Goal: Transaction & Acquisition: Purchase product/service

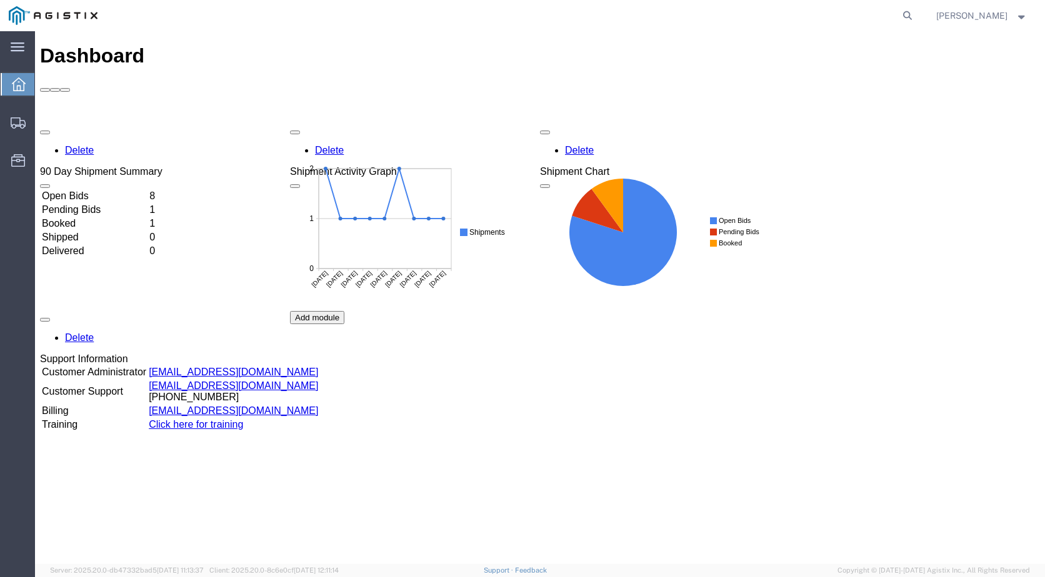
click at [82, 190] on td "Open Bids" at bounding box center [94, 196] width 106 height 12
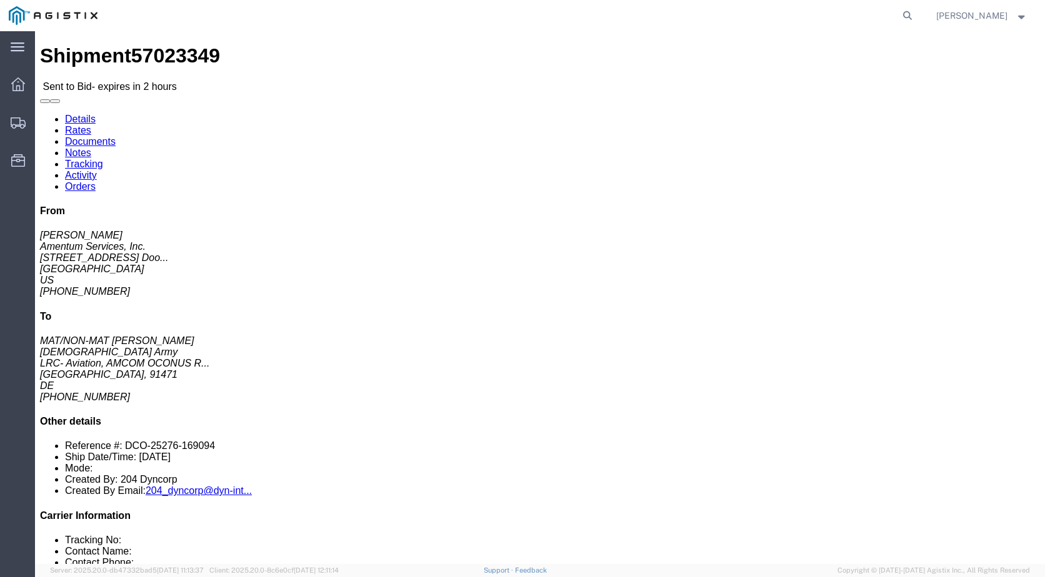
click link "Enter / Modify Bid"
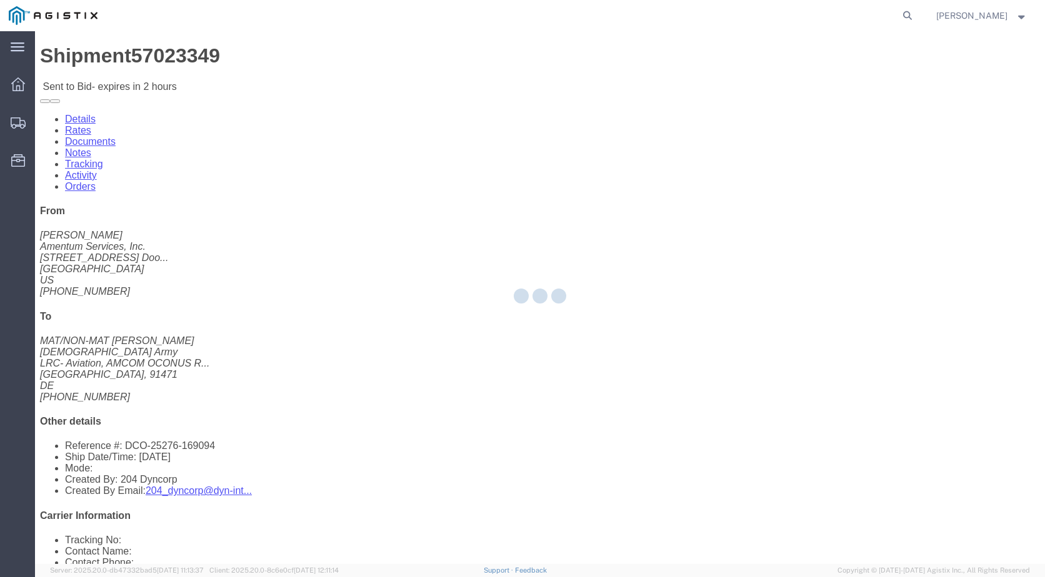
select select "21013"
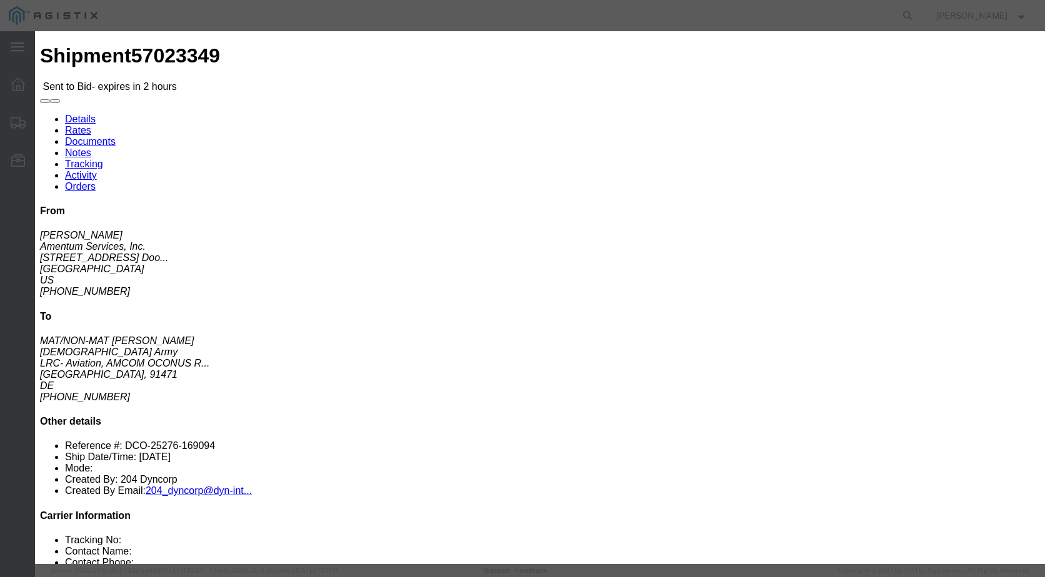
click select "Select Air LTL Standard 3 - 5 Day Ocean TL Standard 3 - 5 Day"
select select "39624"
click select "Select Air LTL Standard 3 - 5 Day Ocean TL Standard 3 - 5 Day"
click input "text"
type input "57023349"
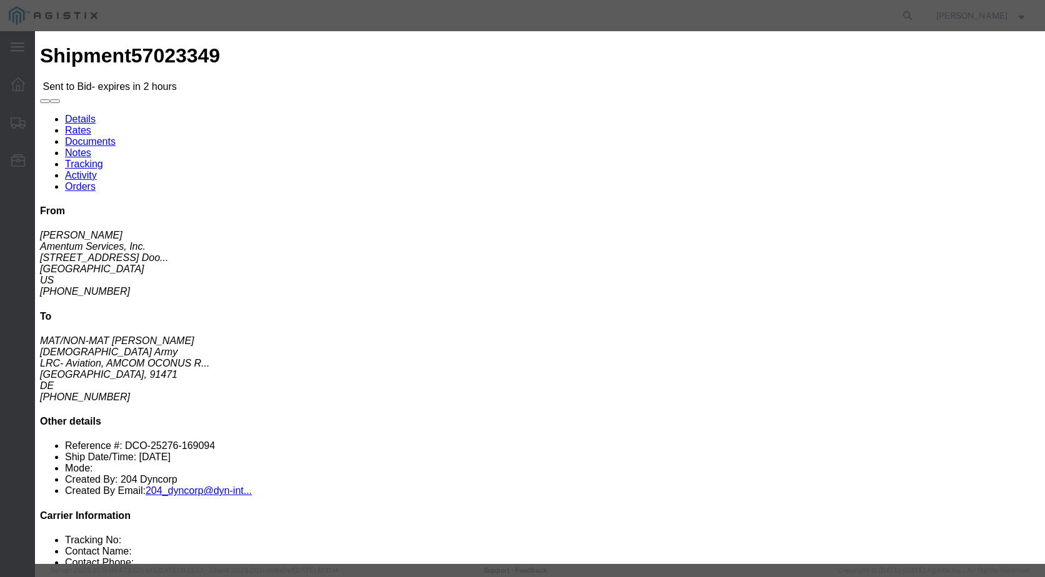
click div "Bid Information Vendor Select Scan Global Logistics Service Level Select Air LT…"
click select "Select Air Less than Truckload Multi-Leg Ocean Freight Rail Small Parcel Truckl…"
select select "AIR"
click select "Select Air Less than Truckload Multi-Leg Ocean Freight Rail Small Parcel Truckl…"
click input "number"
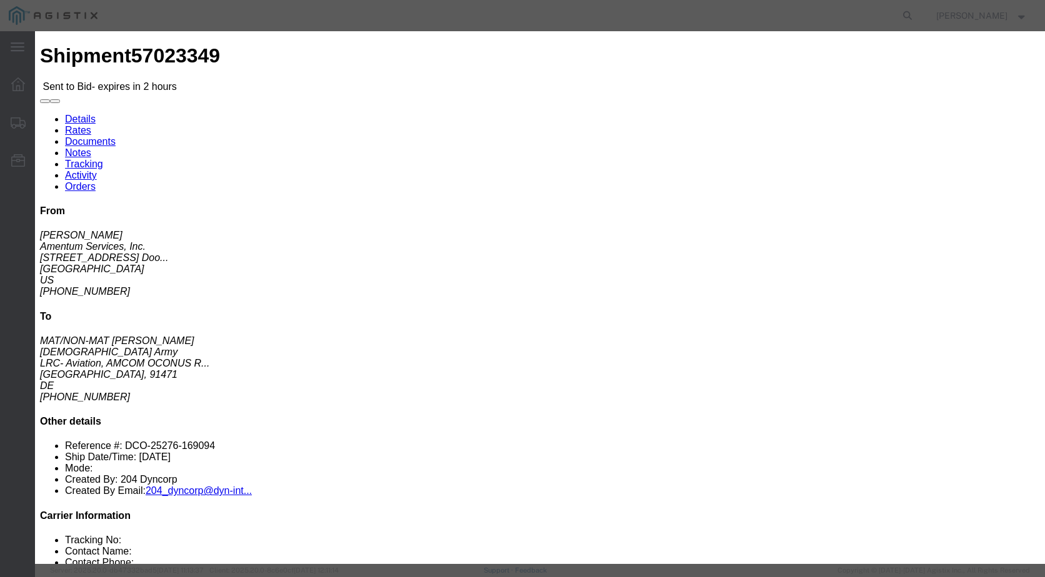
type input "2350.33"
click p "No acceptance required"
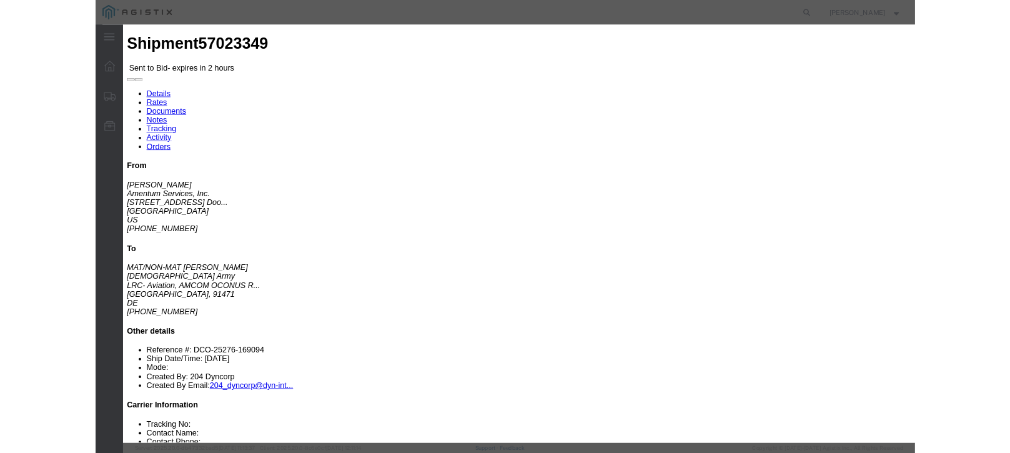
scroll to position [149, 0]
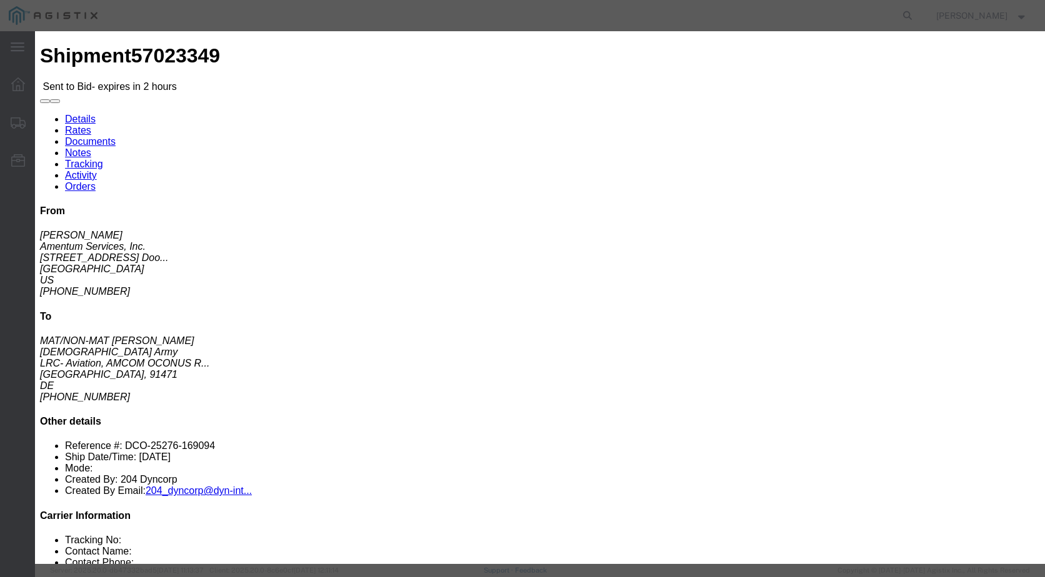
click textarea
type textarea "formal quote attached in documents."
click button "Submit"
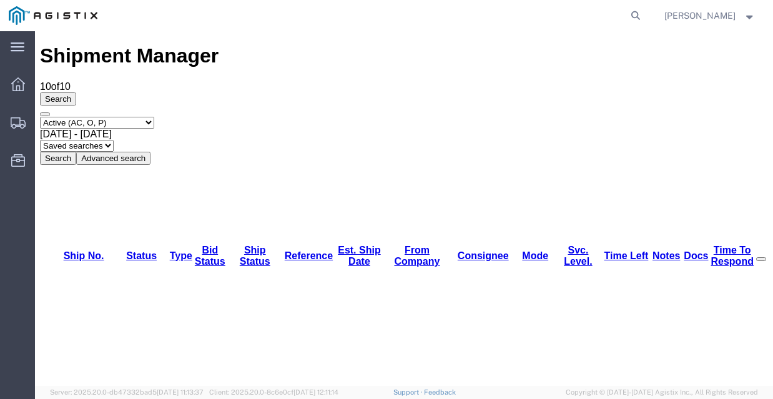
drag, startPoint x: 770, startPoint y: 395, endPoint x: 926, endPoint y: 424, distance: 158.9
click at [773, 399] on html "main_menu Created with Sketch. Collapse Menu Dashboard Shipments Resources Addr…" at bounding box center [386, 199] width 773 height 399
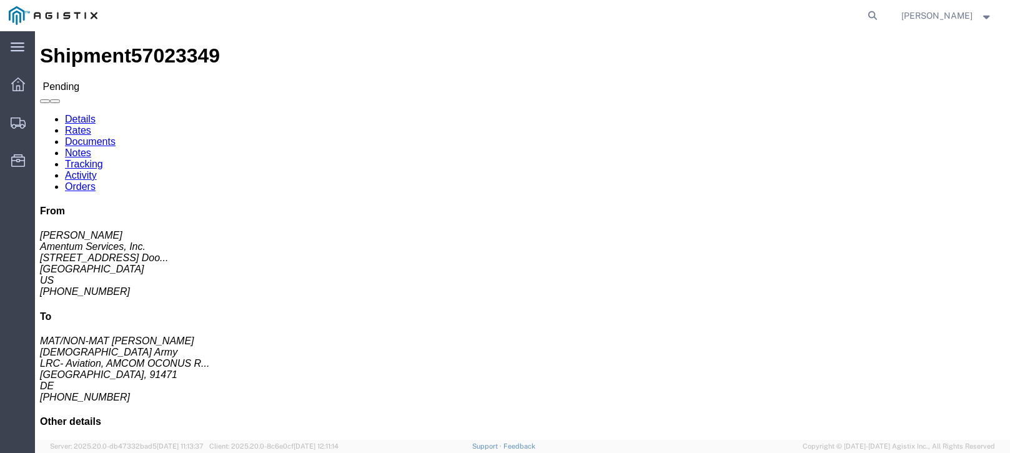
click link "Documents"
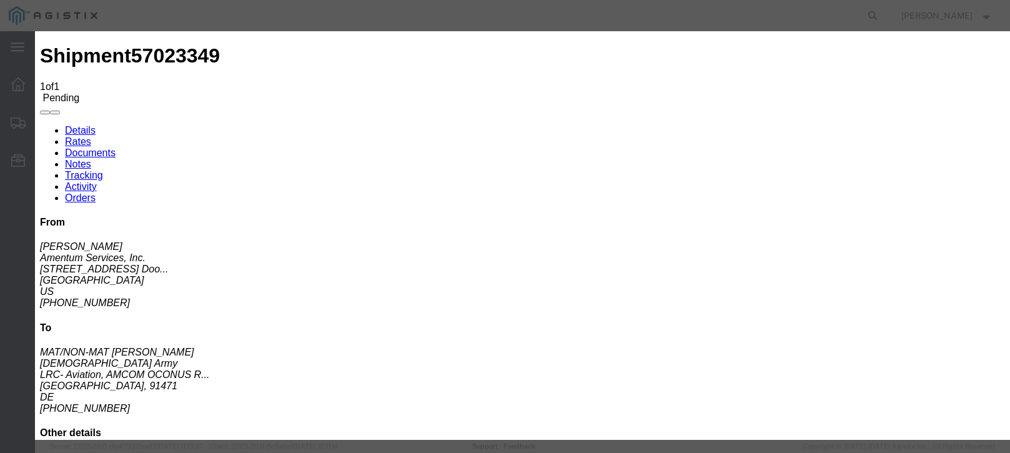
type input "C:\fakepath\RateQuoteORF951025-007.PDF"
type input "Formal Quote"
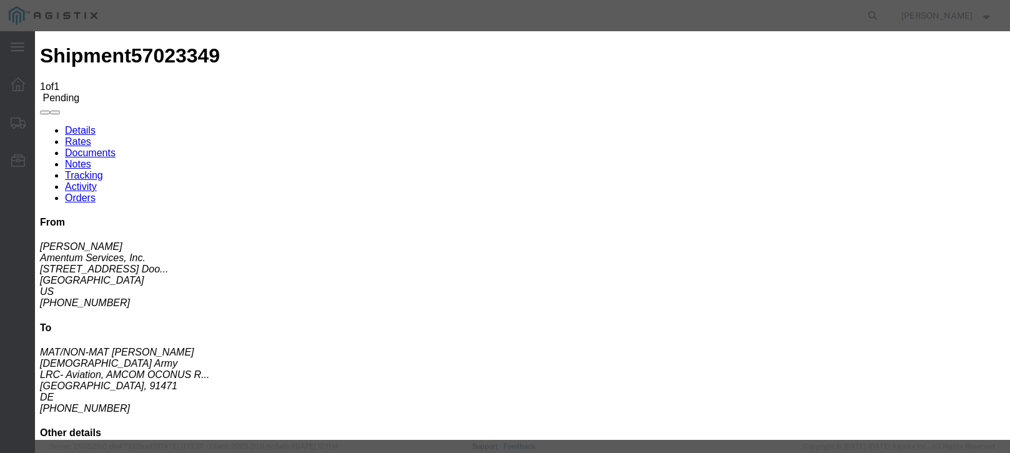
type input "Formal Quote"
select select "OTHER"
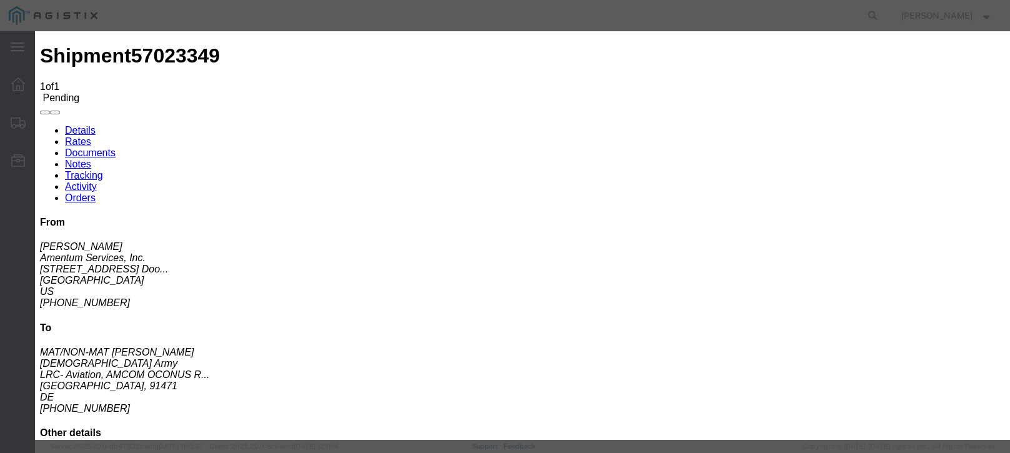
select select
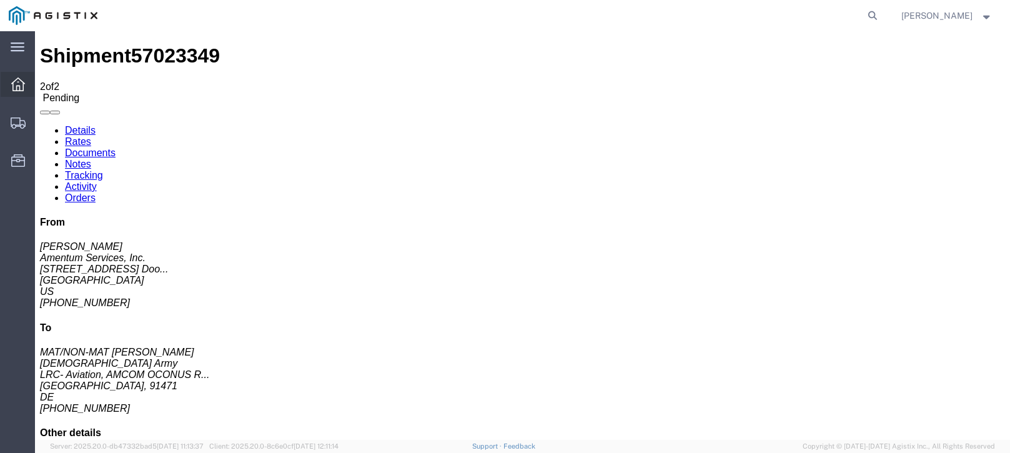
click at [8, 87] on div at bounding box center [18, 84] width 35 height 25
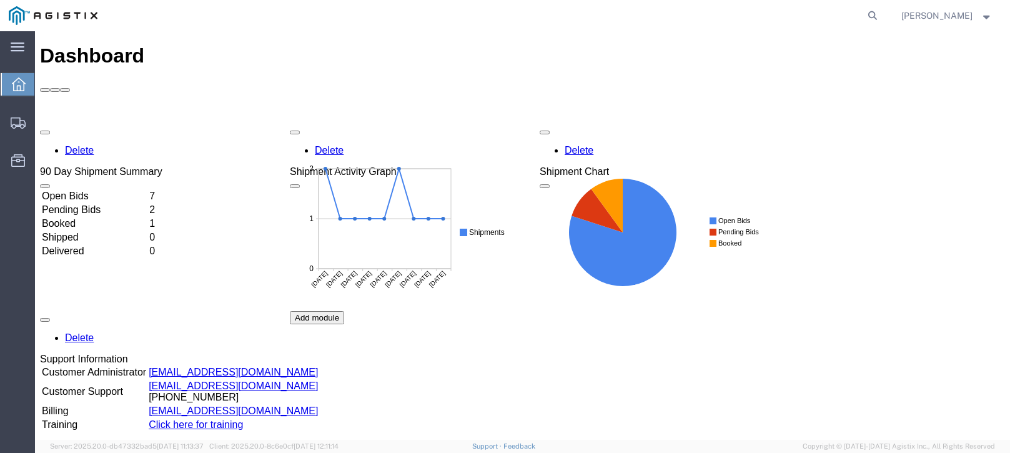
click at [147, 190] on td "Open Bids" at bounding box center [94, 196] width 106 height 12
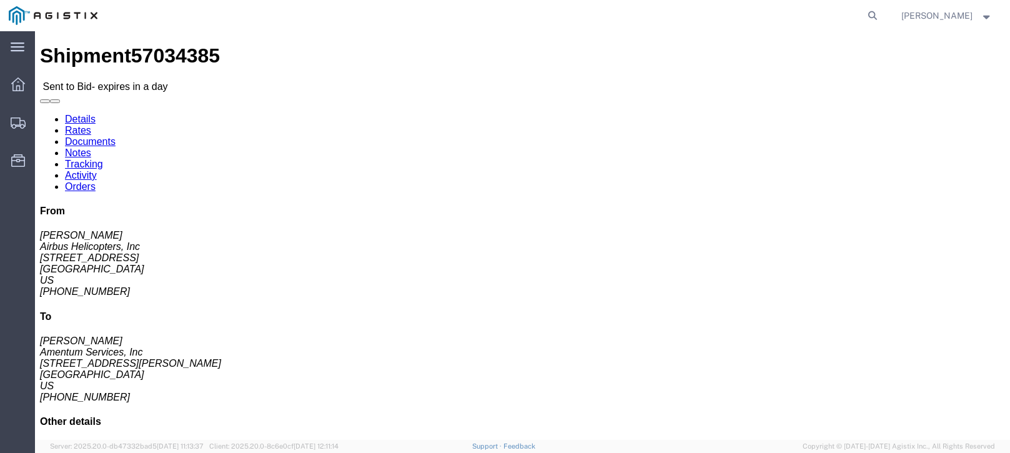
click link "Documents"
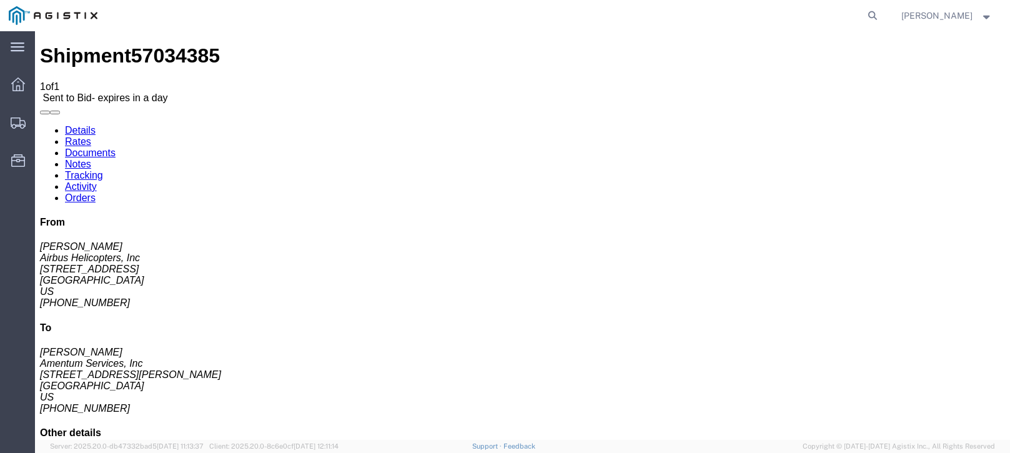
click at [91, 159] on link "Notes" at bounding box center [78, 164] width 26 height 11
click at [77, 125] on link "Details" at bounding box center [80, 130] width 31 height 11
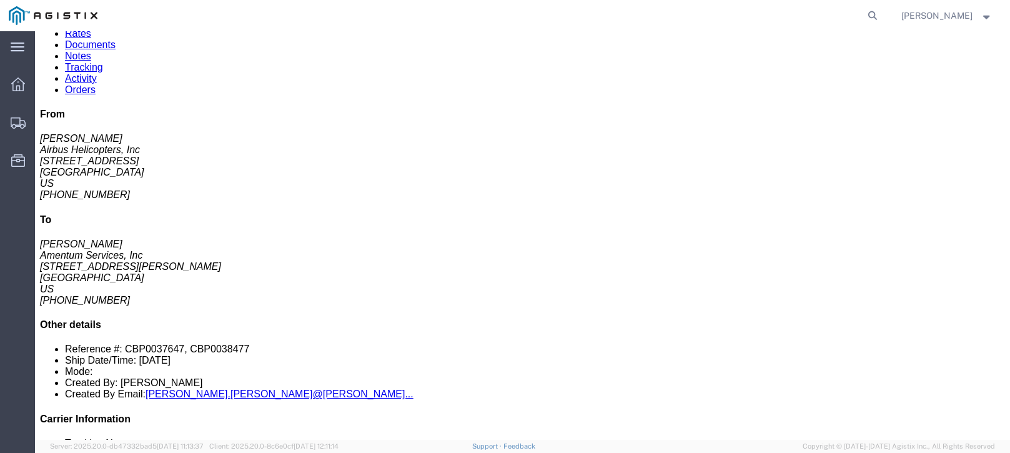
scroll to position [107, 0]
click button "button"
click div "Leg 1 -"
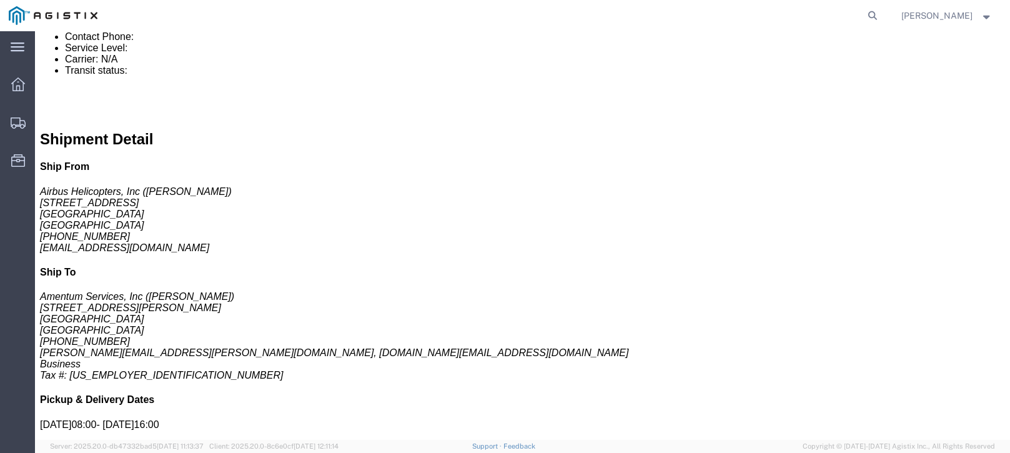
scroll to position [537, 0]
click link "Enter / Modify Bid"
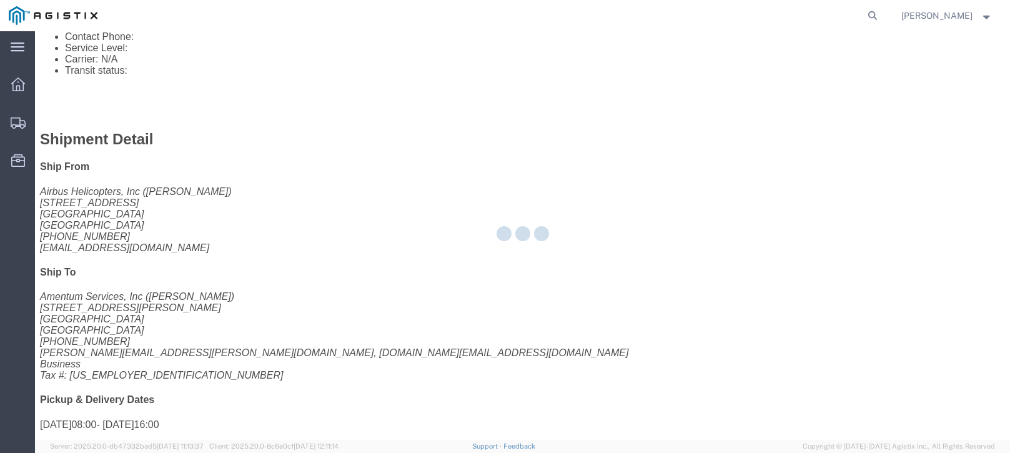
select select "21013"
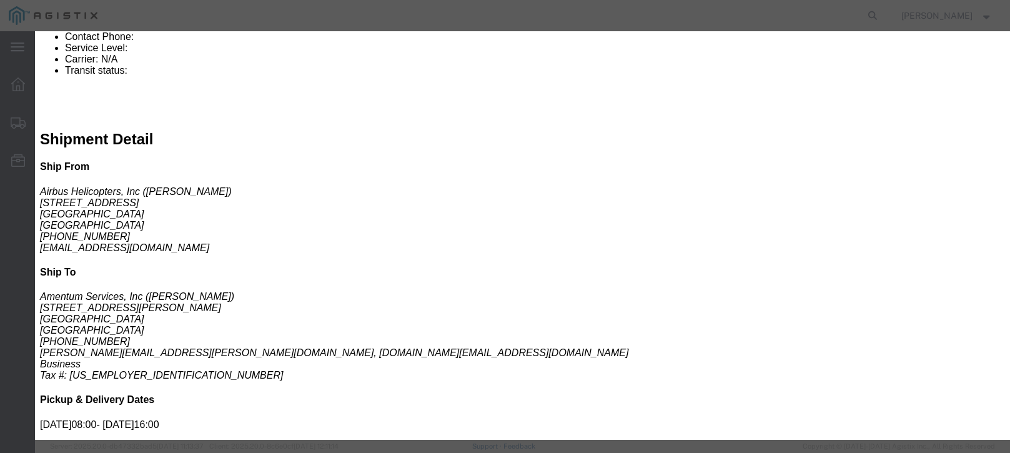
click select "Select Air LTL Standard 3 - 5 Day Ocean TL Standard 3 - 5 Day"
select select "39623"
click select "Select Air LTL Standard 3 - 5 Day Ocean TL Standard 3 - 5 Day"
click input "text"
type input "57034385"
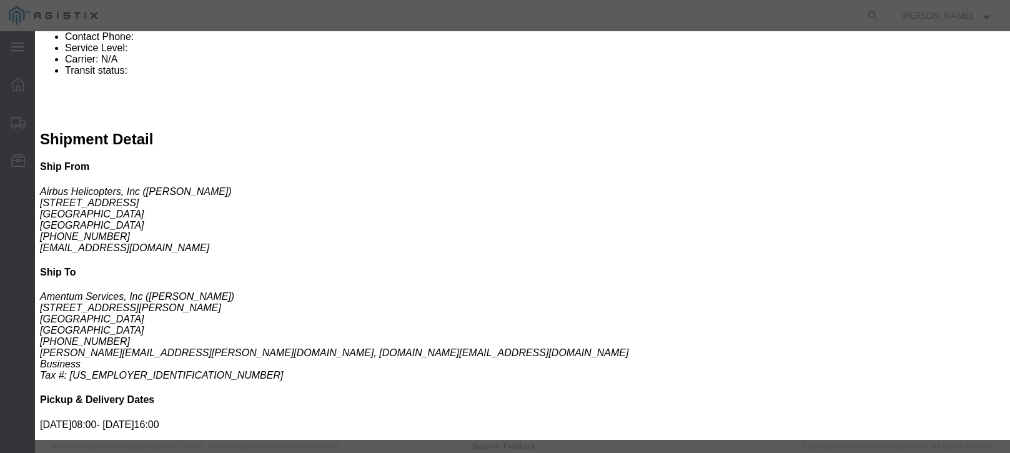
click th "Accept"
click select "Select Air Less than Truckload Multi-Leg Ocean Freight Rail Small Parcel Truckl…"
select select "LTL"
click select "Select Air Less than Truckload Multi-Leg Ocean Freight Rail Small Parcel Truckl…"
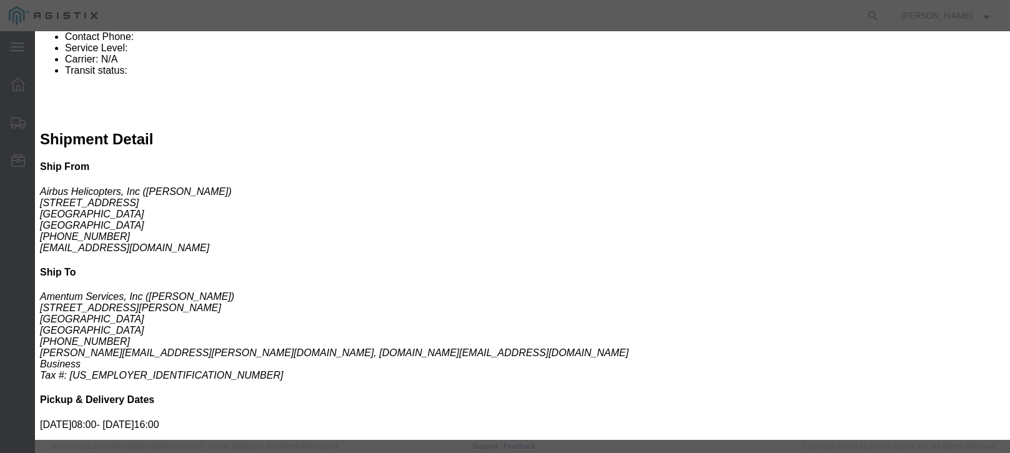
click input "number"
type input "1035"
click div "Add charge"
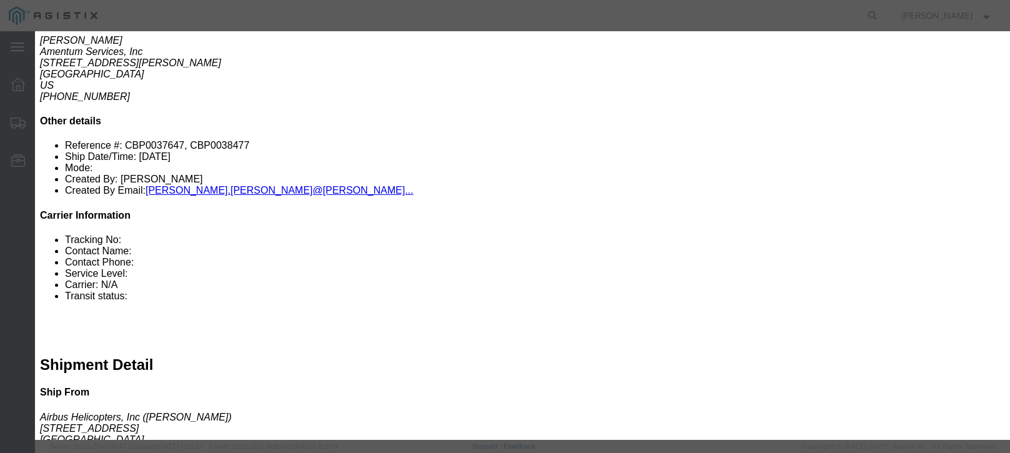
scroll to position [312, 0]
click input "number"
type input "485"
click select "Select 2 Day Service 3 Axle Winch Truck 3 to 5 Day Service 96L Domestic Flat Ra…"
select select "400"
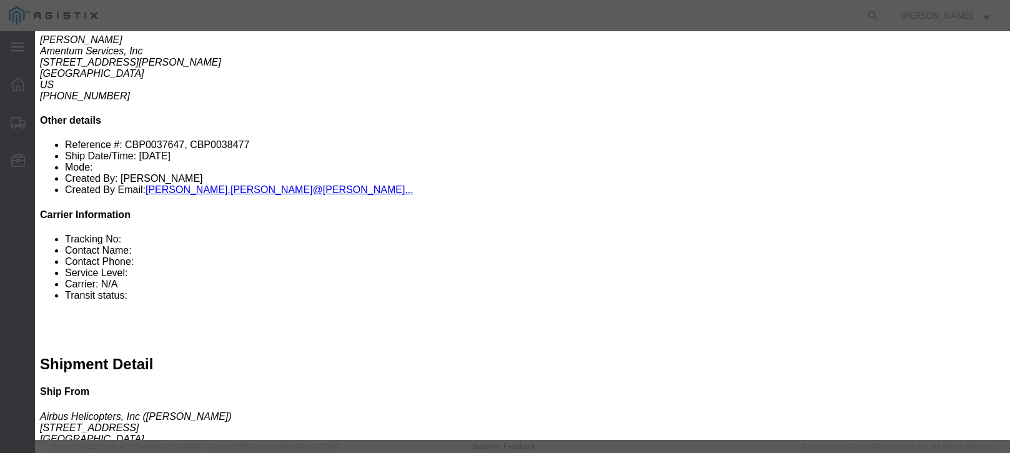
click select "Select 2 Day Service 3 Axle Winch Truck 3 to 5 Day Service 96L Domestic Flat Ra…"
click textarea
type textarea "rate is based on LTL Carrier is ABF insurance for $240,000.00 is: $485"
click button "Submit"
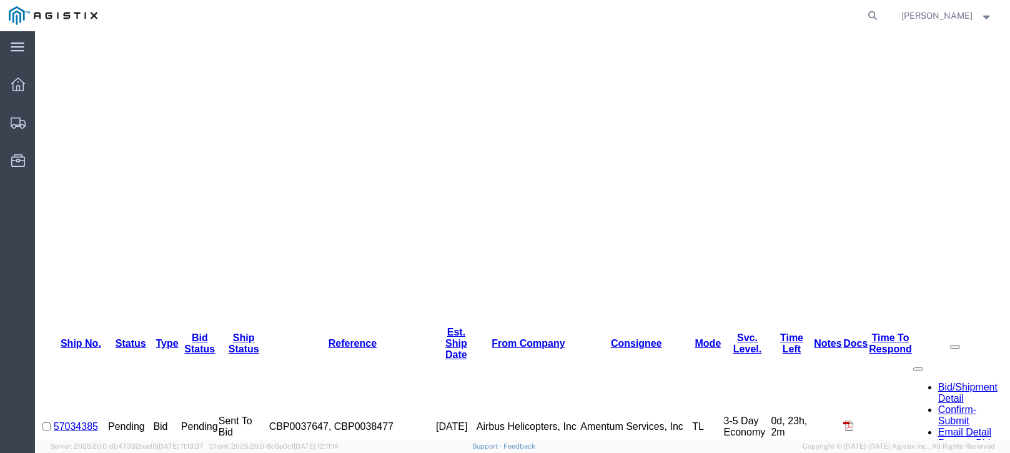
scroll to position [0, 0]
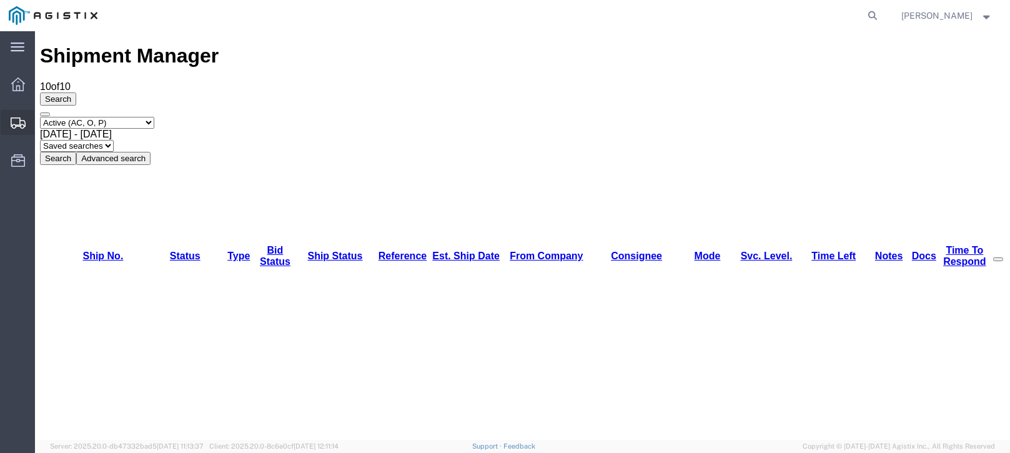
click at [14, 122] on icon at bounding box center [18, 122] width 15 height 11
click at [17, 82] on icon at bounding box center [18, 84] width 14 height 14
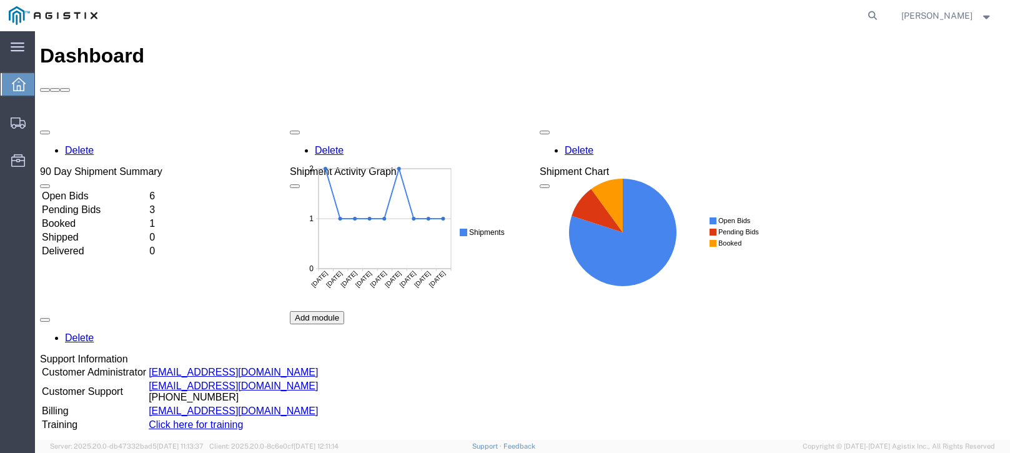
click at [100, 217] on td "Booked" at bounding box center [94, 223] width 106 height 12
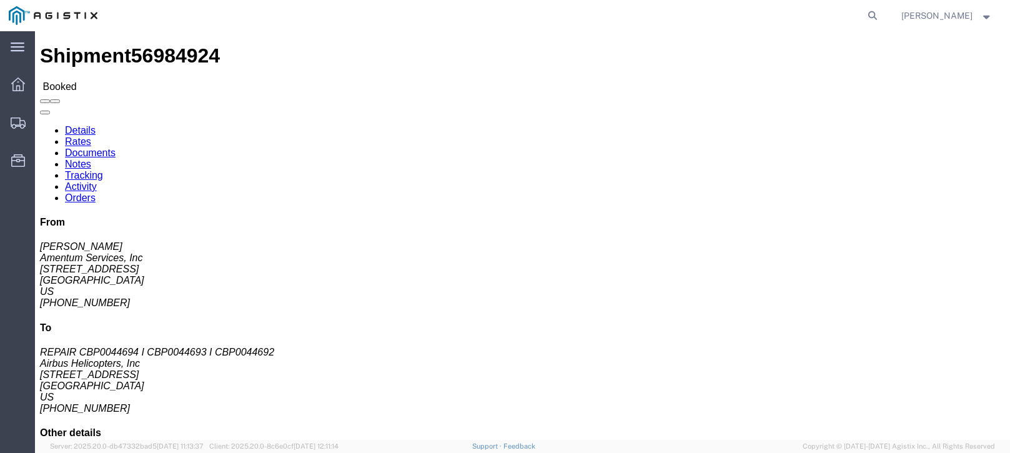
click link "Tracking"
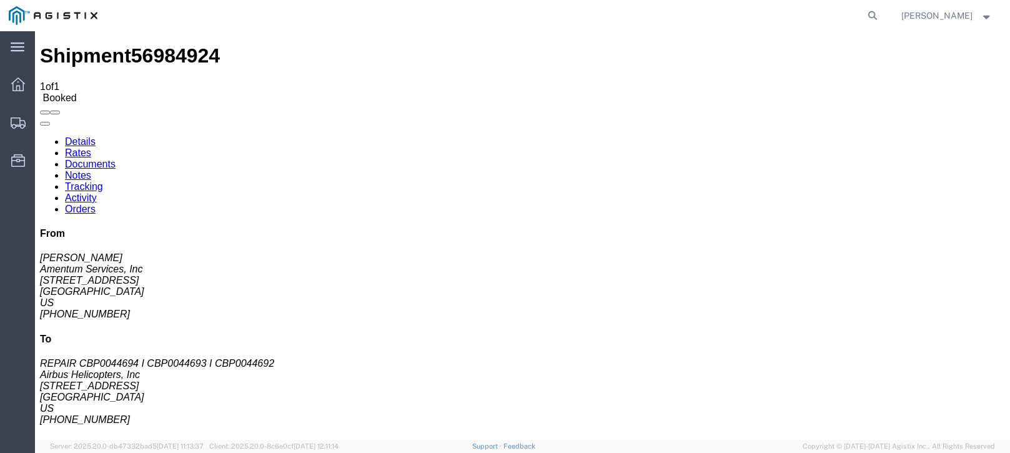
drag, startPoint x: 183, startPoint y: 47, endPoint x: 117, endPoint y: 44, distance: 65.7
click at [117, 44] on h1 "Shipment 56984924" at bounding box center [522, 55] width 965 height 23
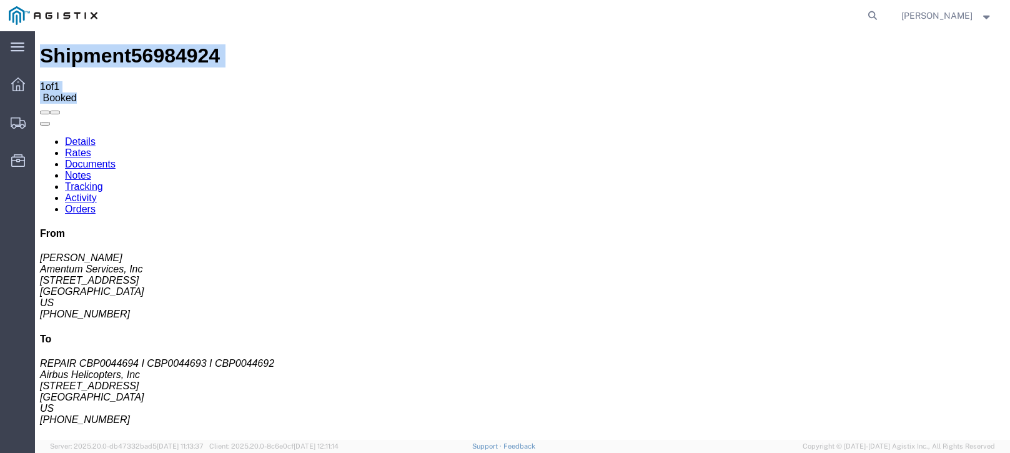
drag, startPoint x: 117, startPoint y: 44, endPoint x: 113, endPoint y: 56, distance: 12.7
click at [113, 56] on div "Shipment 56984924 1 of 1 Booked" at bounding box center [522, 73] width 965 height 59
click at [139, 44] on span "56984924" at bounding box center [175, 55] width 89 height 22
drag, startPoint x: 122, startPoint y: 41, endPoint x: 179, endPoint y: 43, distance: 56.3
click at [179, 44] on span "56984924" at bounding box center [175, 55] width 89 height 22
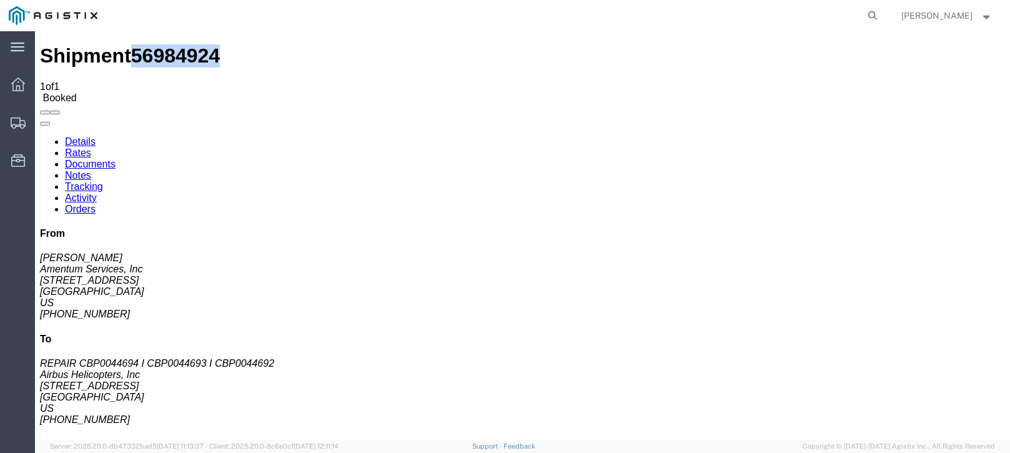
drag, startPoint x: 117, startPoint y: 42, endPoint x: 186, endPoint y: 41, distance: 69.4
click at [186, 44] on div "Shipment 56984924 1 of 1 Booked" at bounding box center [522, 73] width 965 height 59
copy span "56984924"
